Goal: Navigation & Orientation: Understand site structure

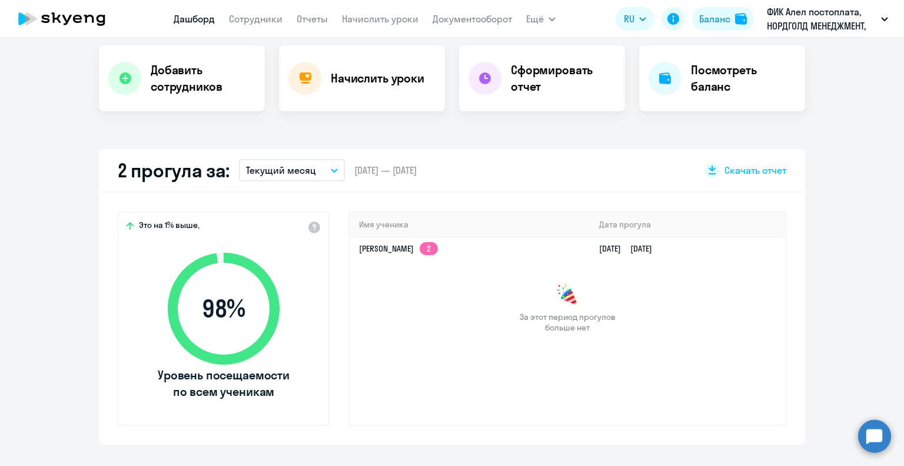
scroll to position [235, 0]
select select "30"
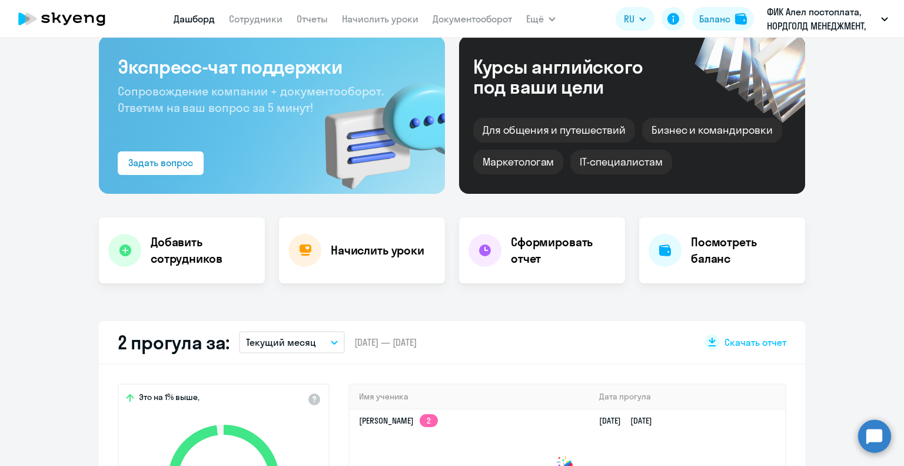
scroll to position [0, 0]
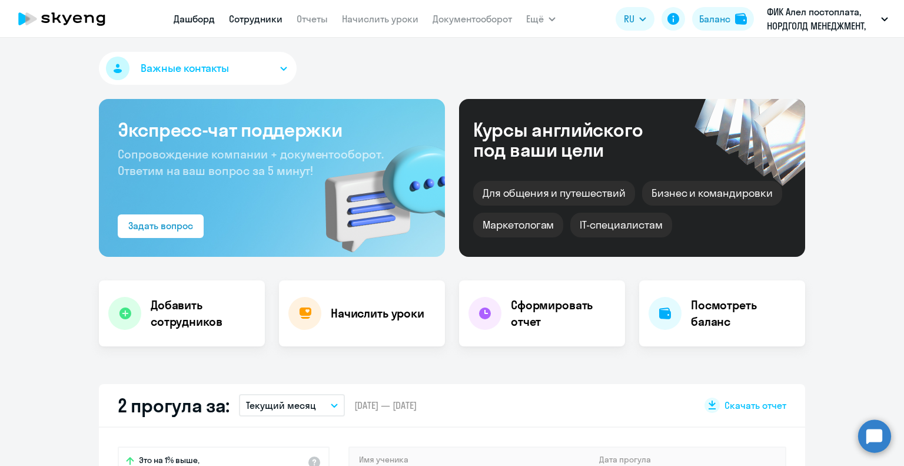
click at [252, 20] on link "Сотрудники" at bounding box center [256, 19] width 54 height 12
select select "30"
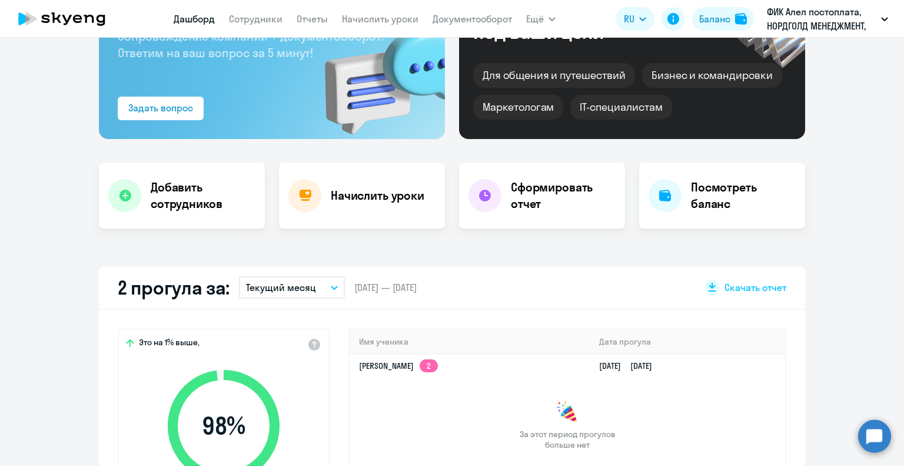
select select "30"
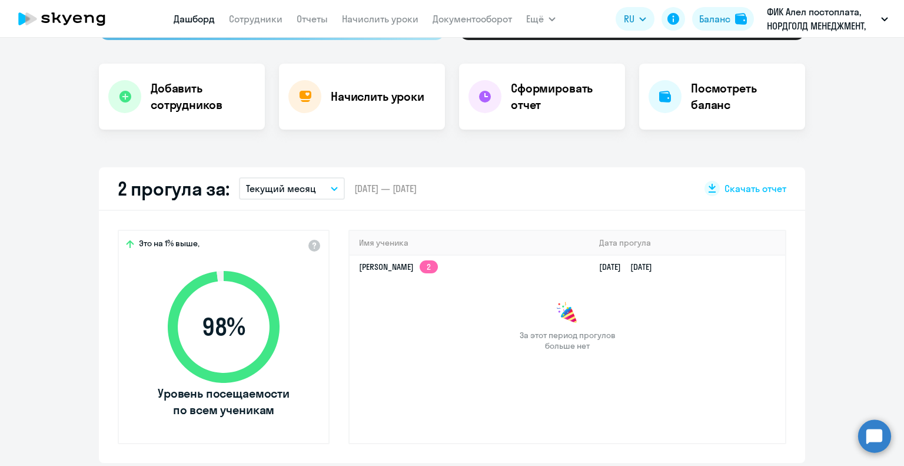
scroll to position [235, 0]
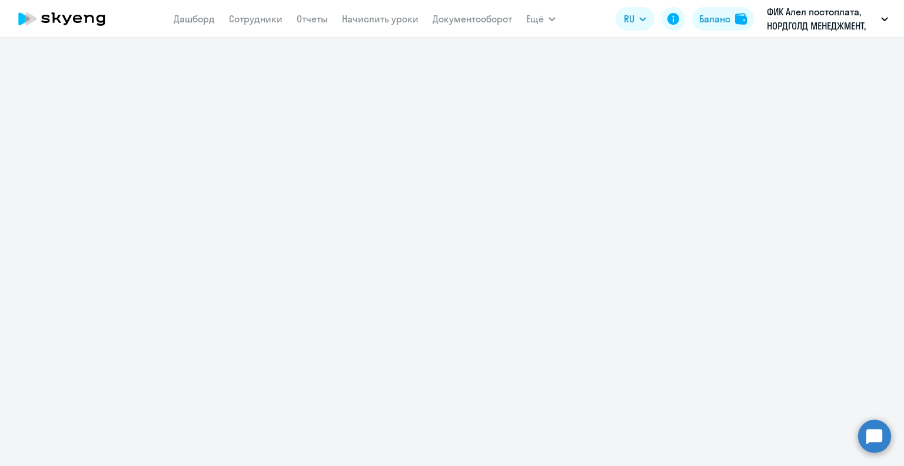
click at [46, 22] on icon at bounding box center [45, 19] width 8 height 8
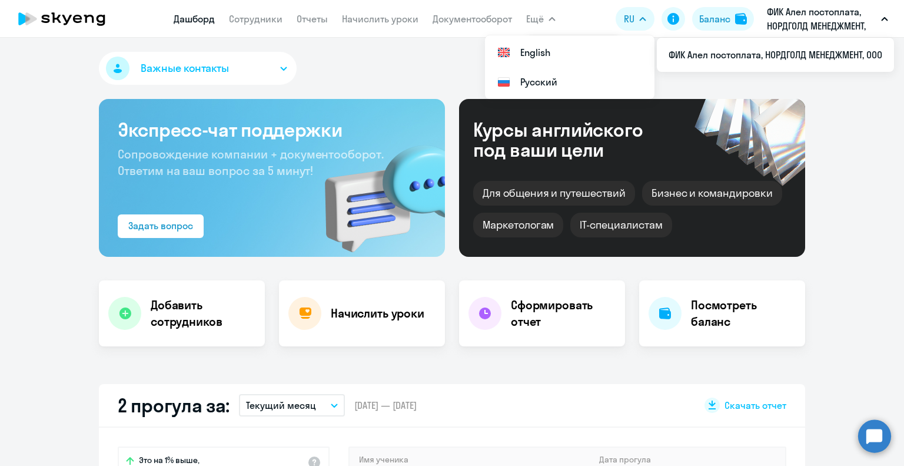
select select "30"
